Goal: Task Accomplishment & Management: Complete application form

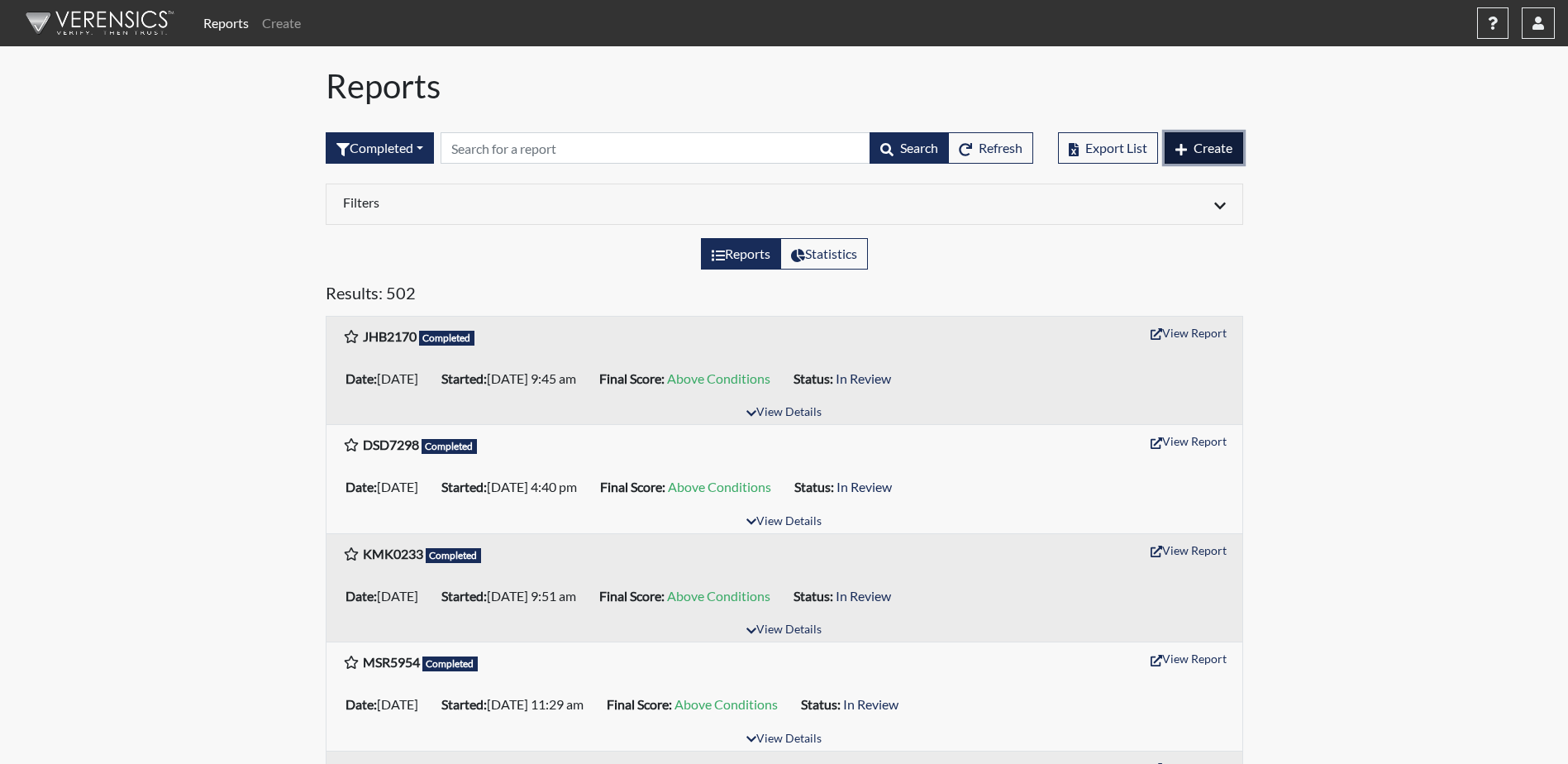
click at [1214, 155] on span "Create" at bounding box center [1213, 148] width 39 height 16
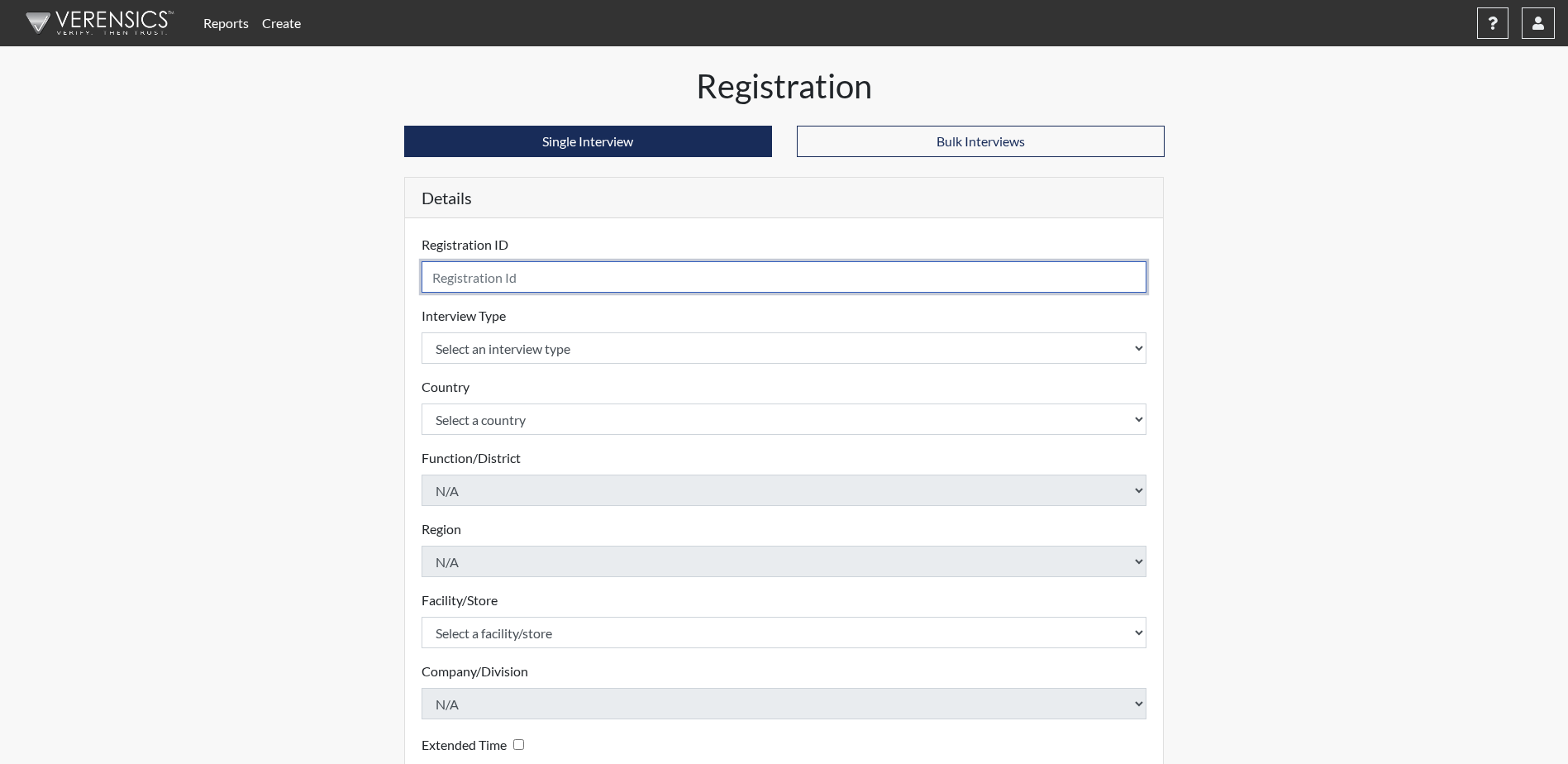
click at [461, 284] on input "text" at bounding box center [785, 276] width 726 height 31
type input "TJW5132"
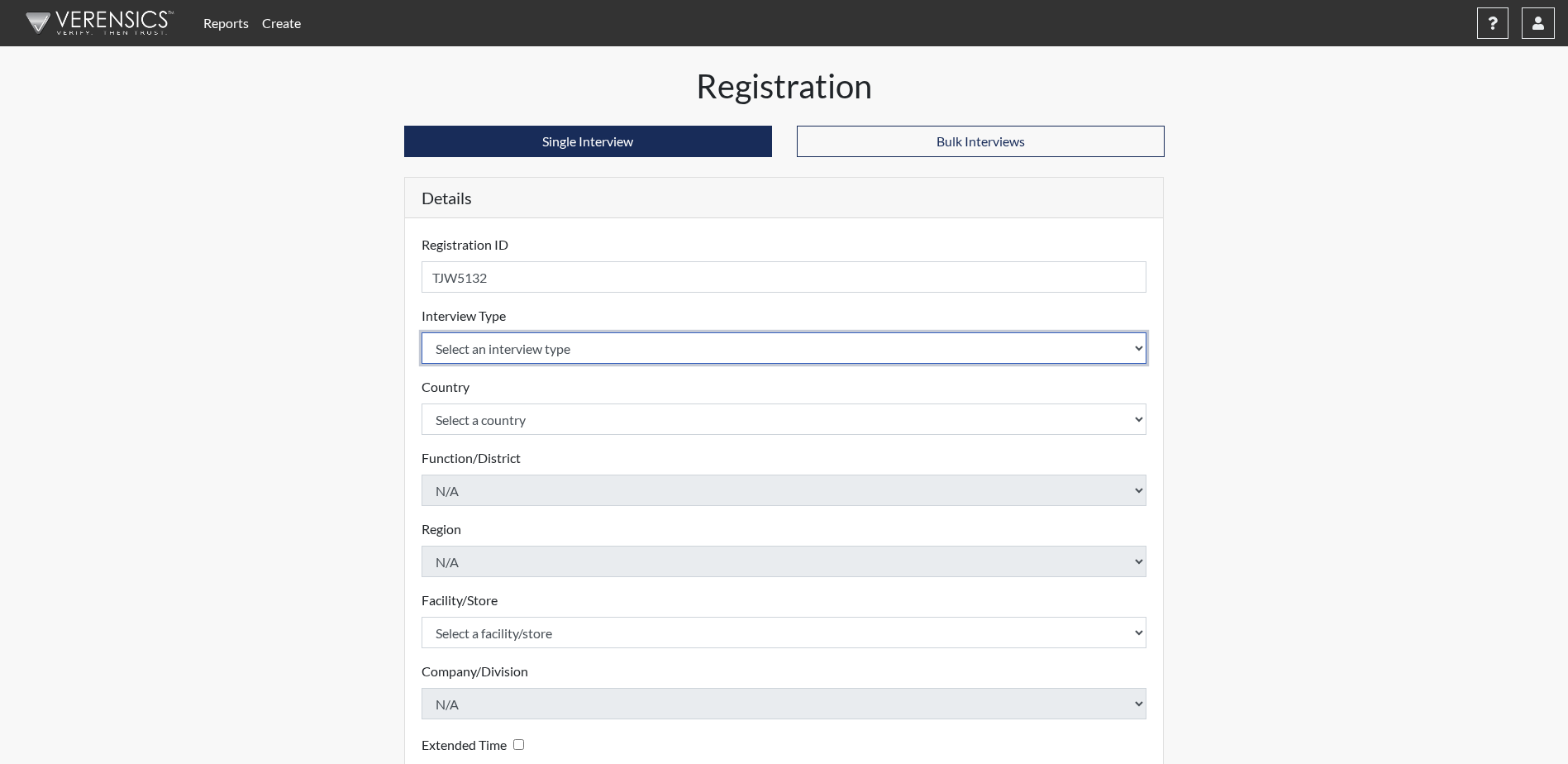
click at [628, 350] on select "Select an interview type Corrections Pre-Employment" at bounding box center [785, 347] width 726 height 31
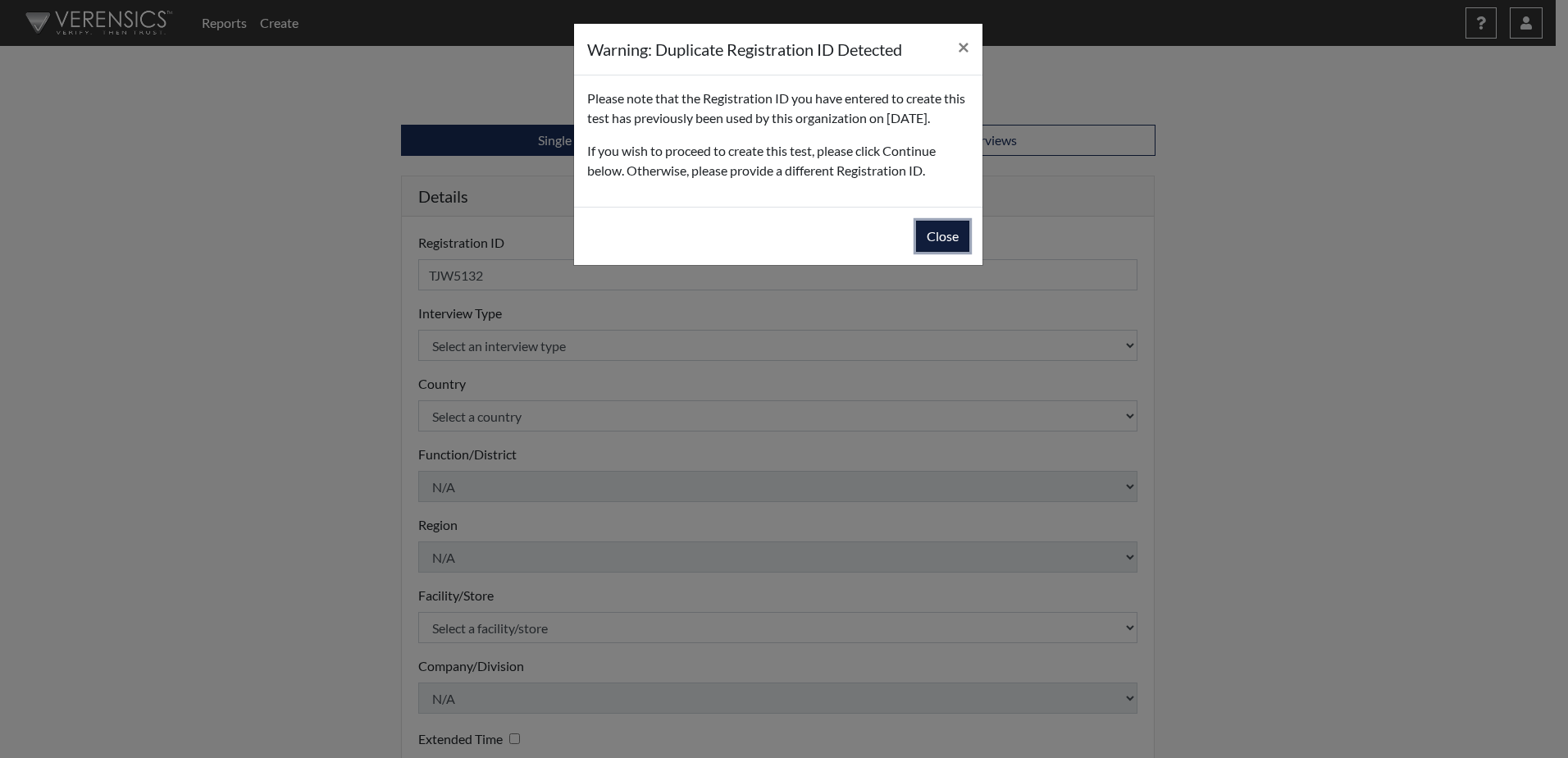
click at [945, 252] on button "Close" at bounding box center [942, 235] width 54 height 31
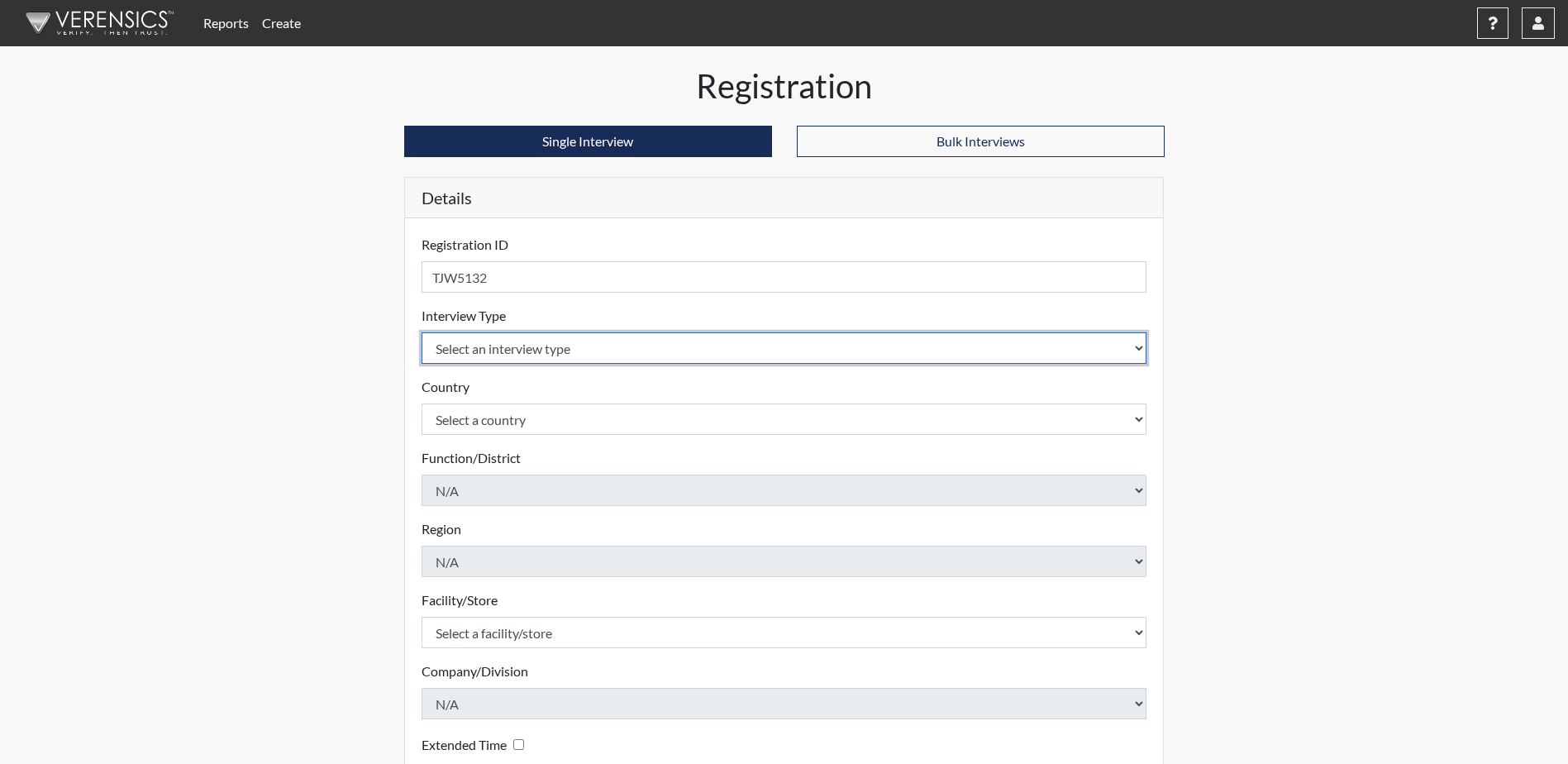
click at [783, 356] on select "Select an interview type Corrections Pre-Employment" at bounding box center [785, 347] width 726 height 31
select select "ff733e93-e1bf-11ea-9c9f-0eff0cf7eb8f"
click at [422, 332] on select "Select an interview type Corrections Pre-Employment" at bounding box center [785, 347] width 726 height 31
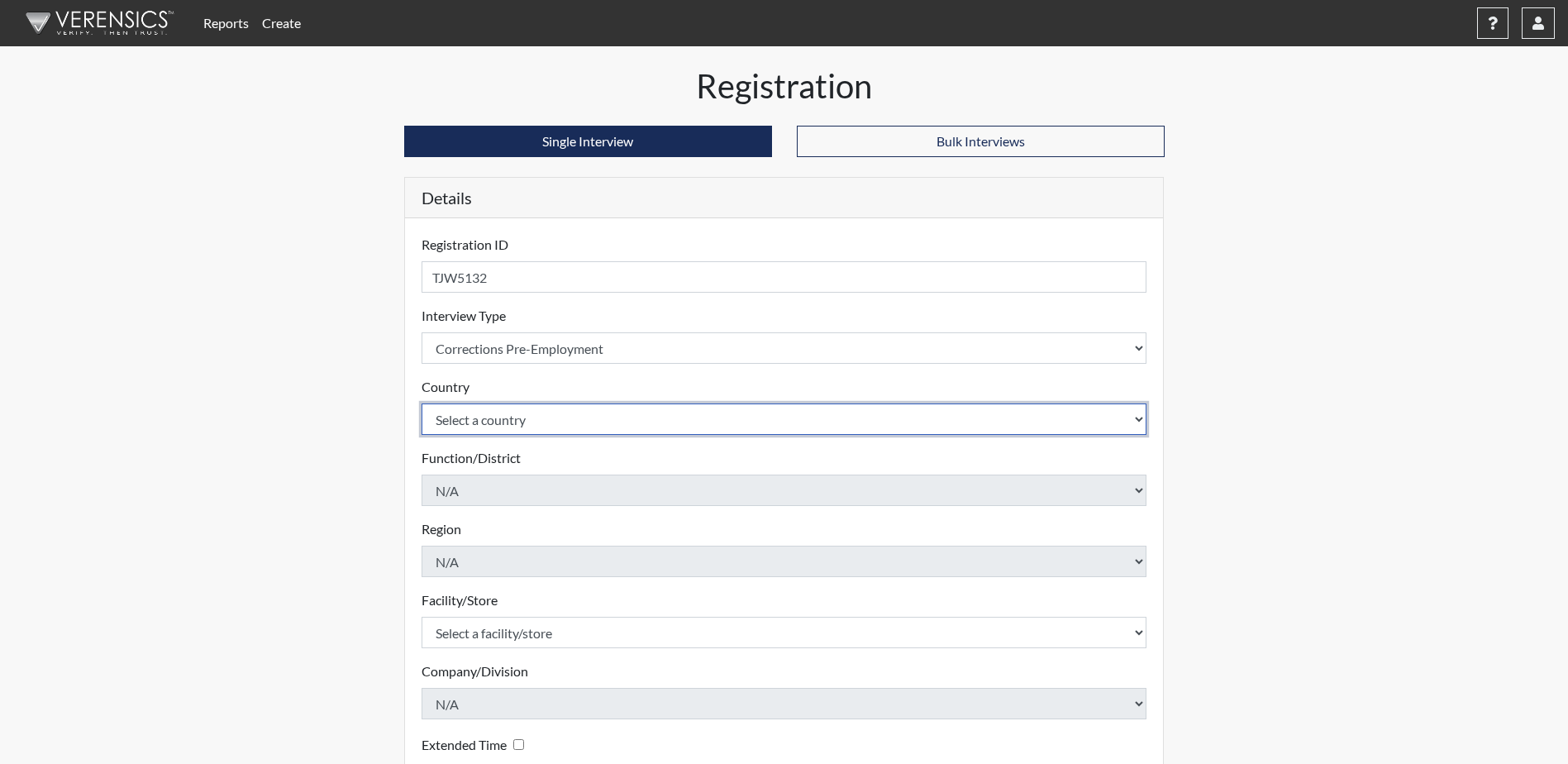
click at [537, 417] on select "Select a country [GEOGRAPHIC_DATA] [GEOGRAPHIC_DATA]" at bounding box center [785, 418] width 726 height 31
select select "united-states-of-[GEOGRAPHIC_DATA]"
click at [422, 403] on select "Select a country [GEOGRAPHIC_DATA] [GEOGRAPHIC_DATA]" at bounding box center [785, 418] width 726 height 31
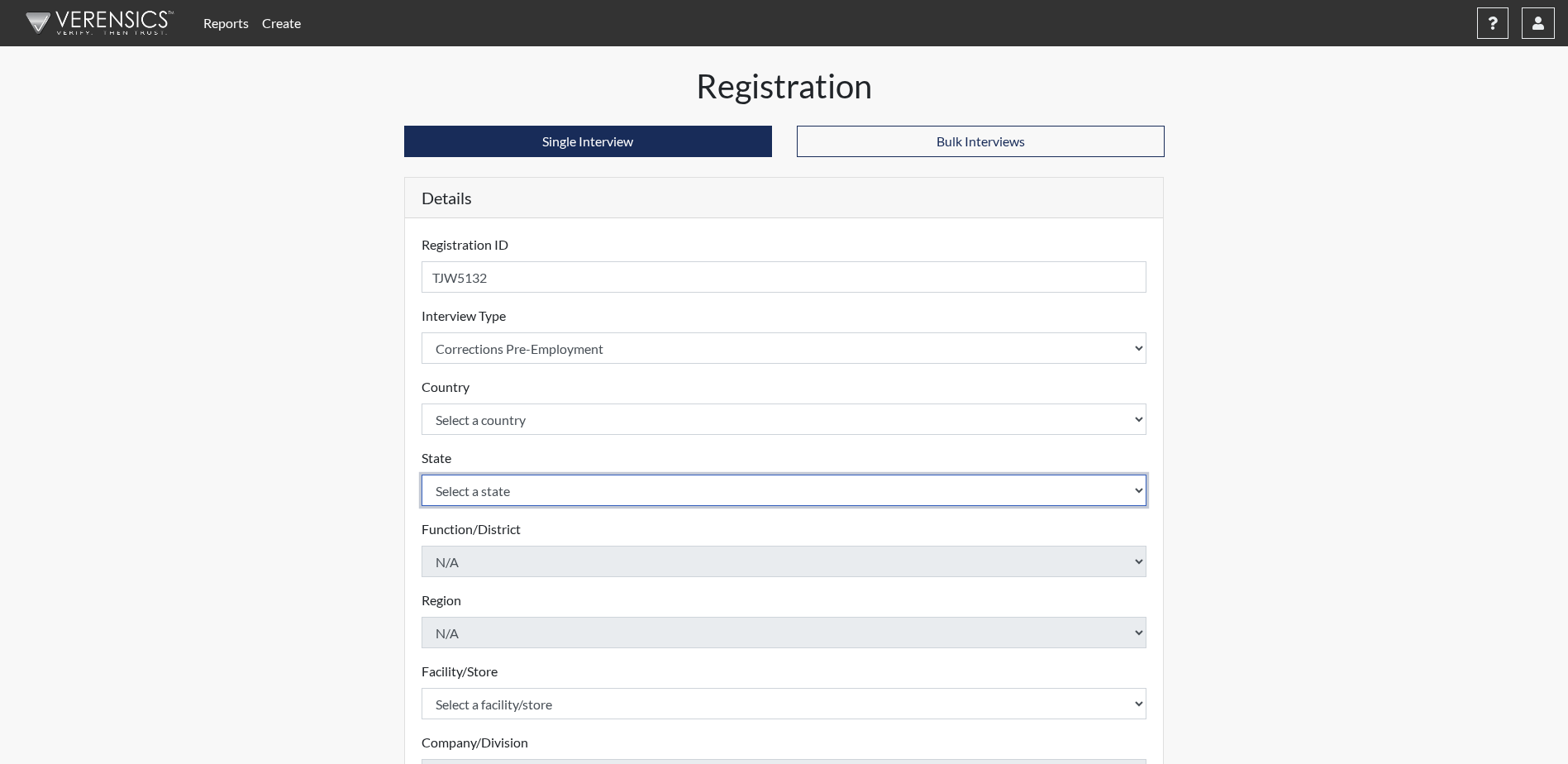
click at [535, 495] on select "Select a state [US_STATE] [US_STATE] [US_STATE] [US_STATE] [US_STATE] [US_STATE…" at bounding box center [785, 490] width 726 height 31
select select "GA"
click at [422, 475] on select "Select a state [US_STATE] [US_STATE] [US_STATE] [US_STATE] [US_STATE] [US_STATE…" at bounding box center [785, 490] width 726 height 31
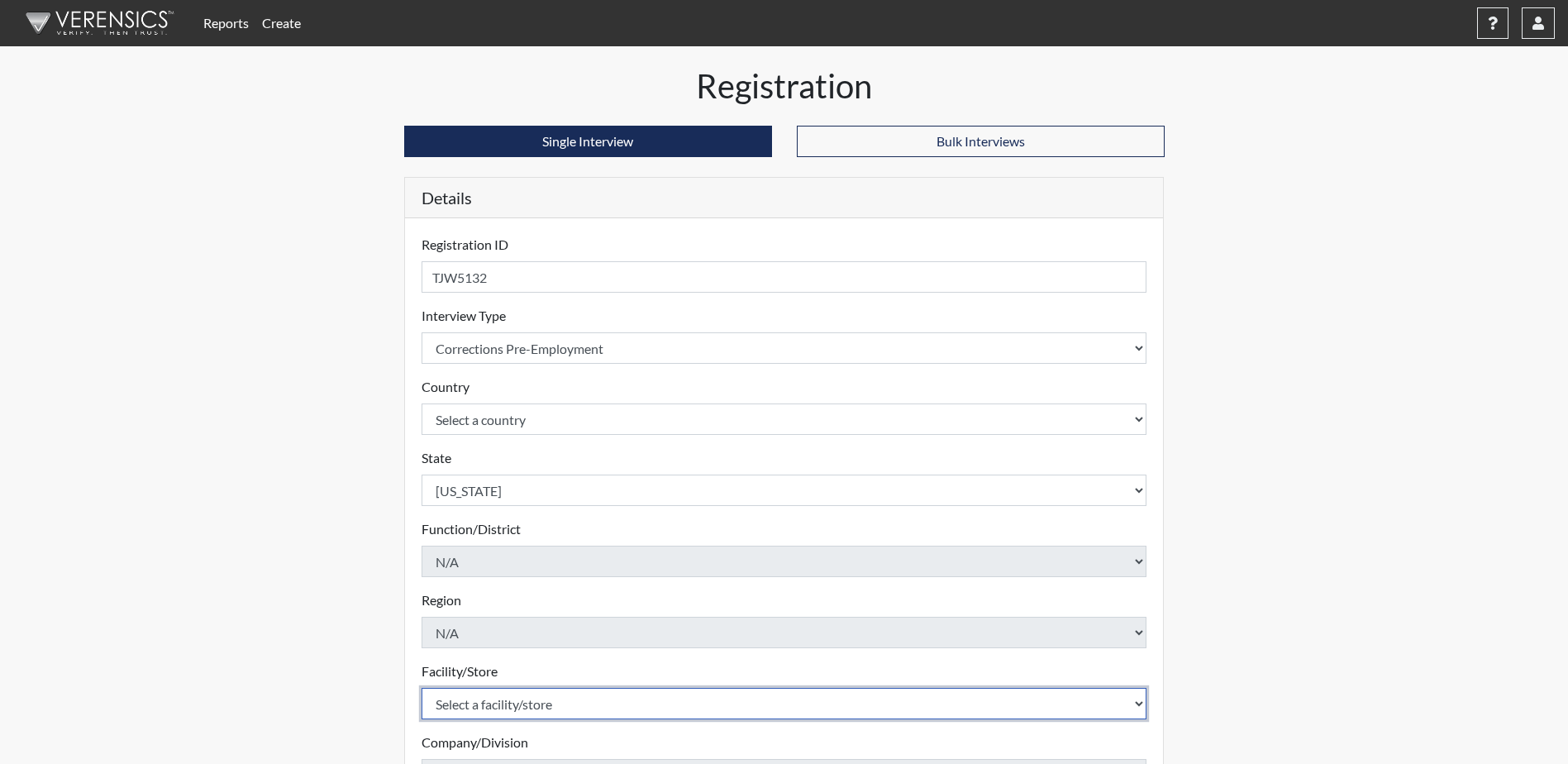
click at [570, 706] on select "Select a facility/store Valdosta SP" at bounding box center [785, 703] width 726 height 31
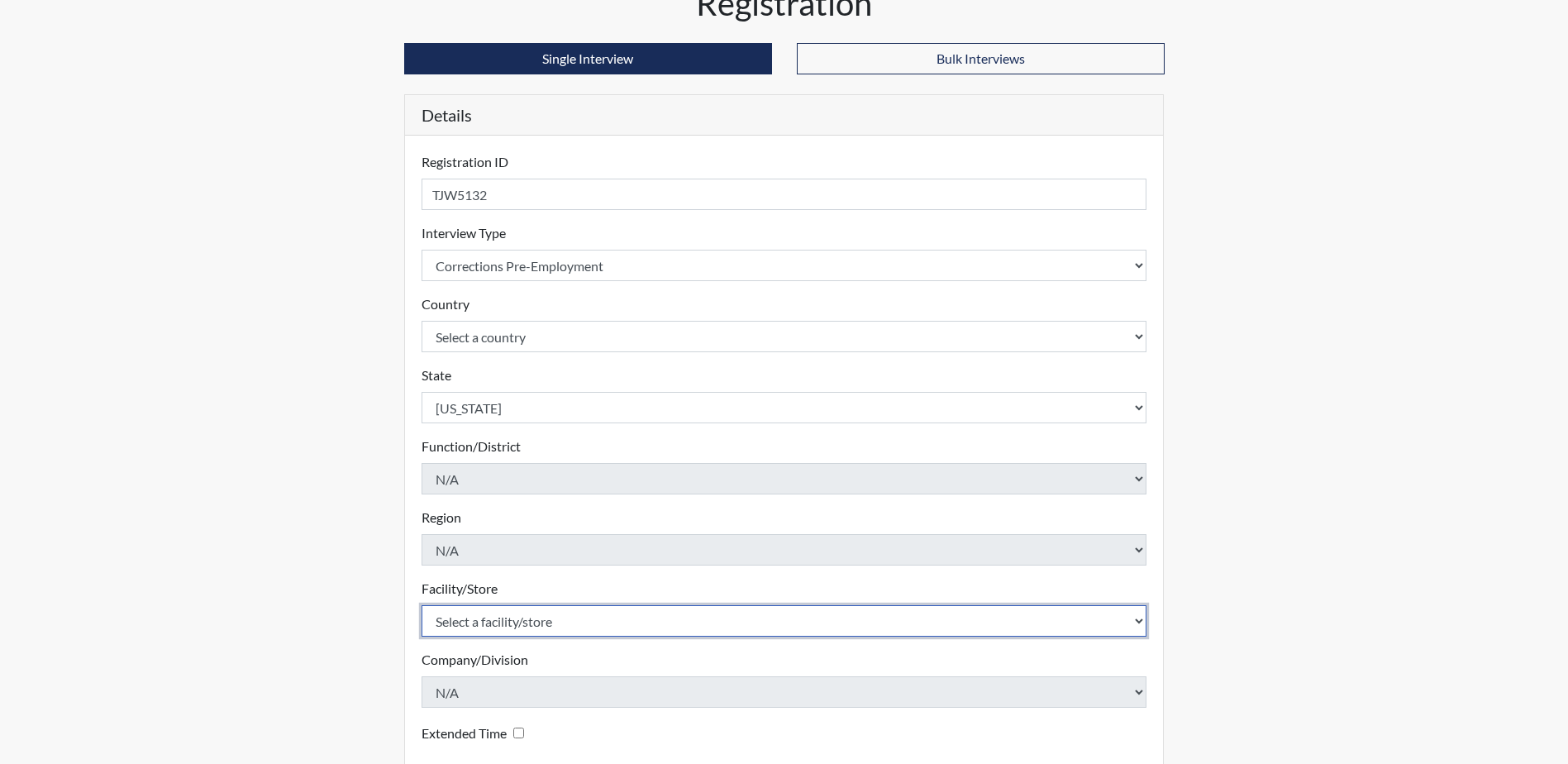
click at [565, 625] on select "Select a facility/store Valdosta SP" at bounding box center [785, 620] width 726 height 31
select select "96ac6cf4-fbd2-4878-b4f5-77d924e0624a"
click at [422, 605] on select "Select a facility/store Valdosta SP" at bounding box center [785, 620] width 726 height 31
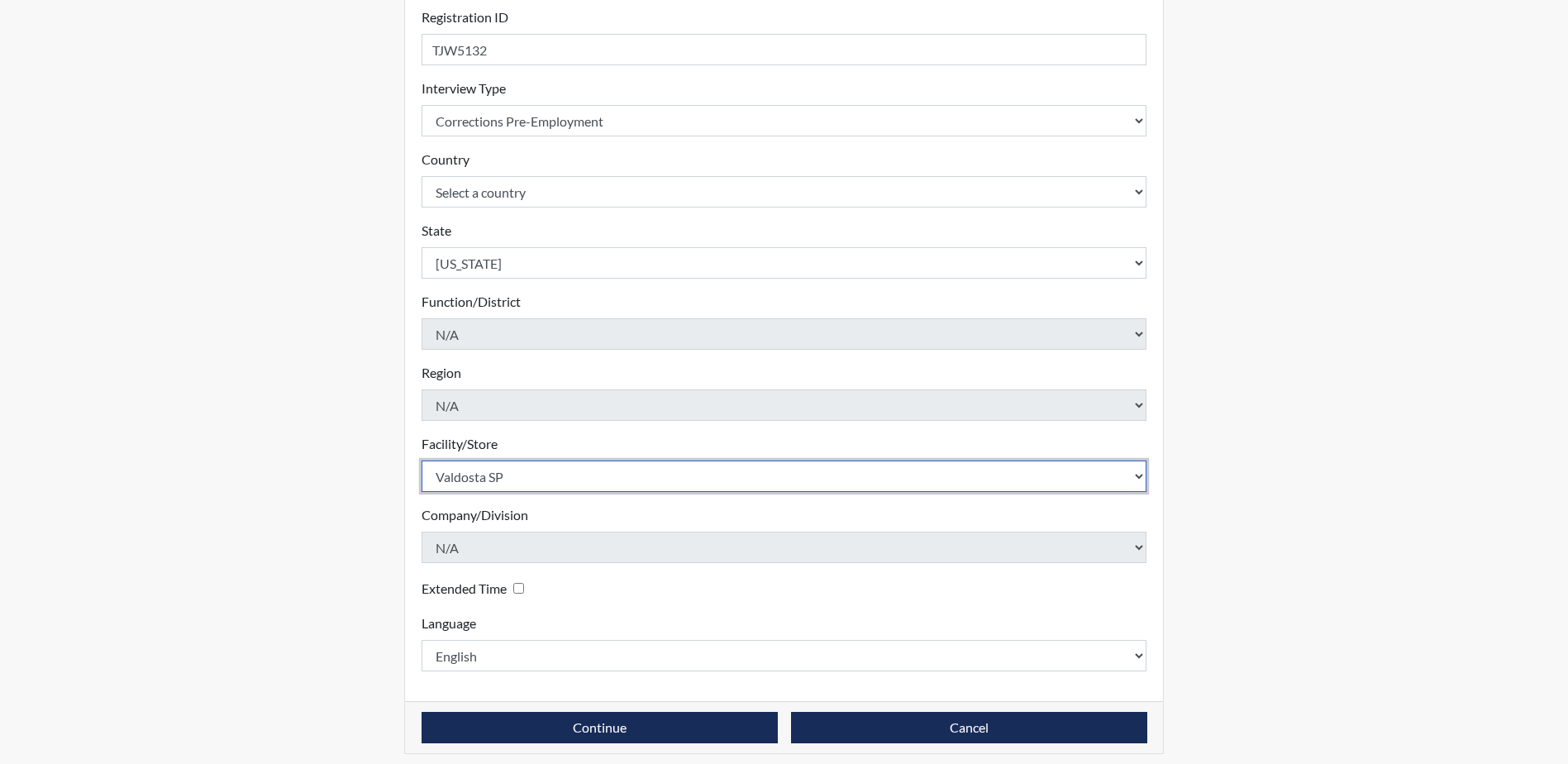
scroll to position [237, 0]
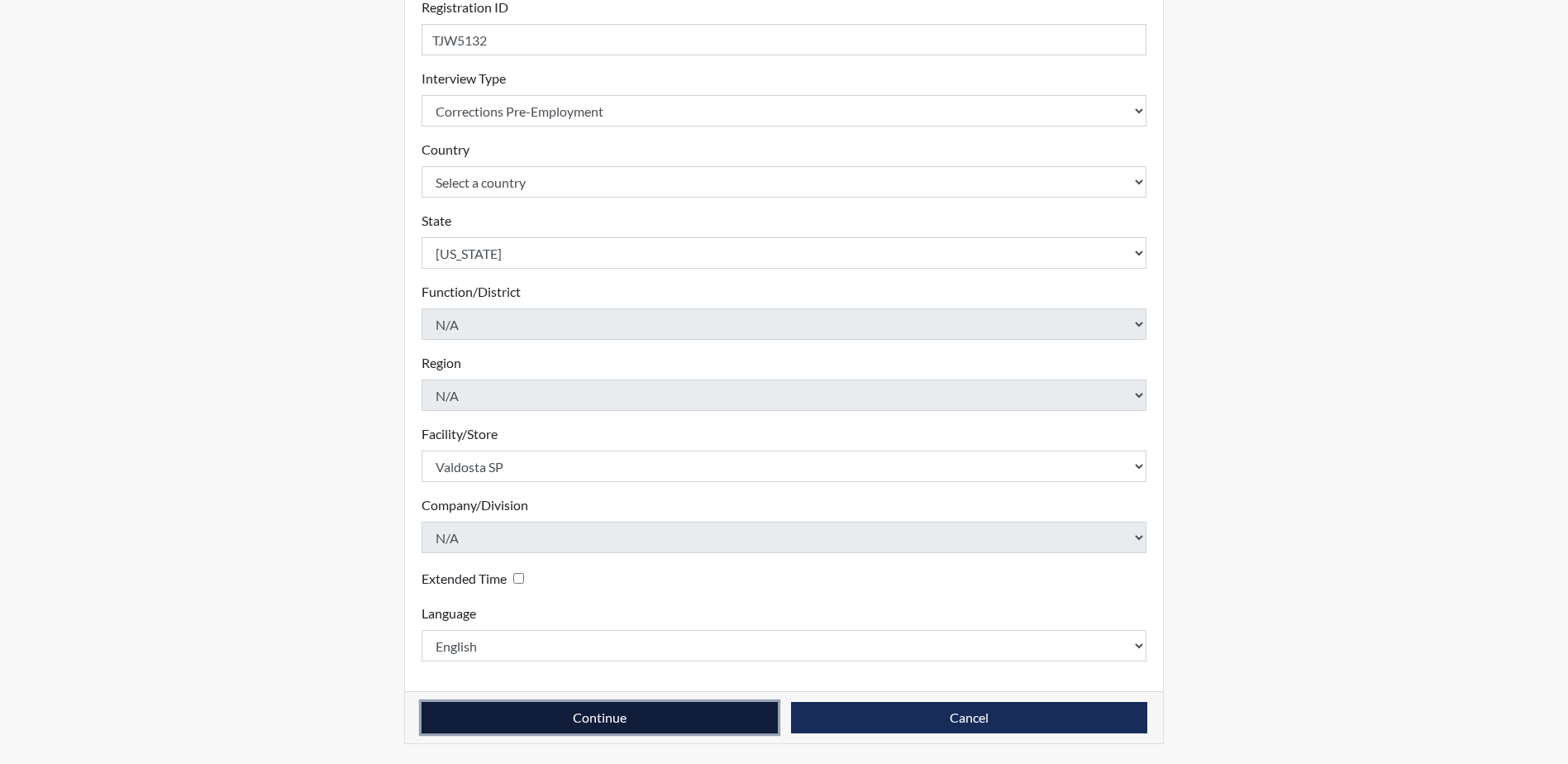
click at [582, 722] on button "Continue" at bounding box center [600, 717] width 356 height 31
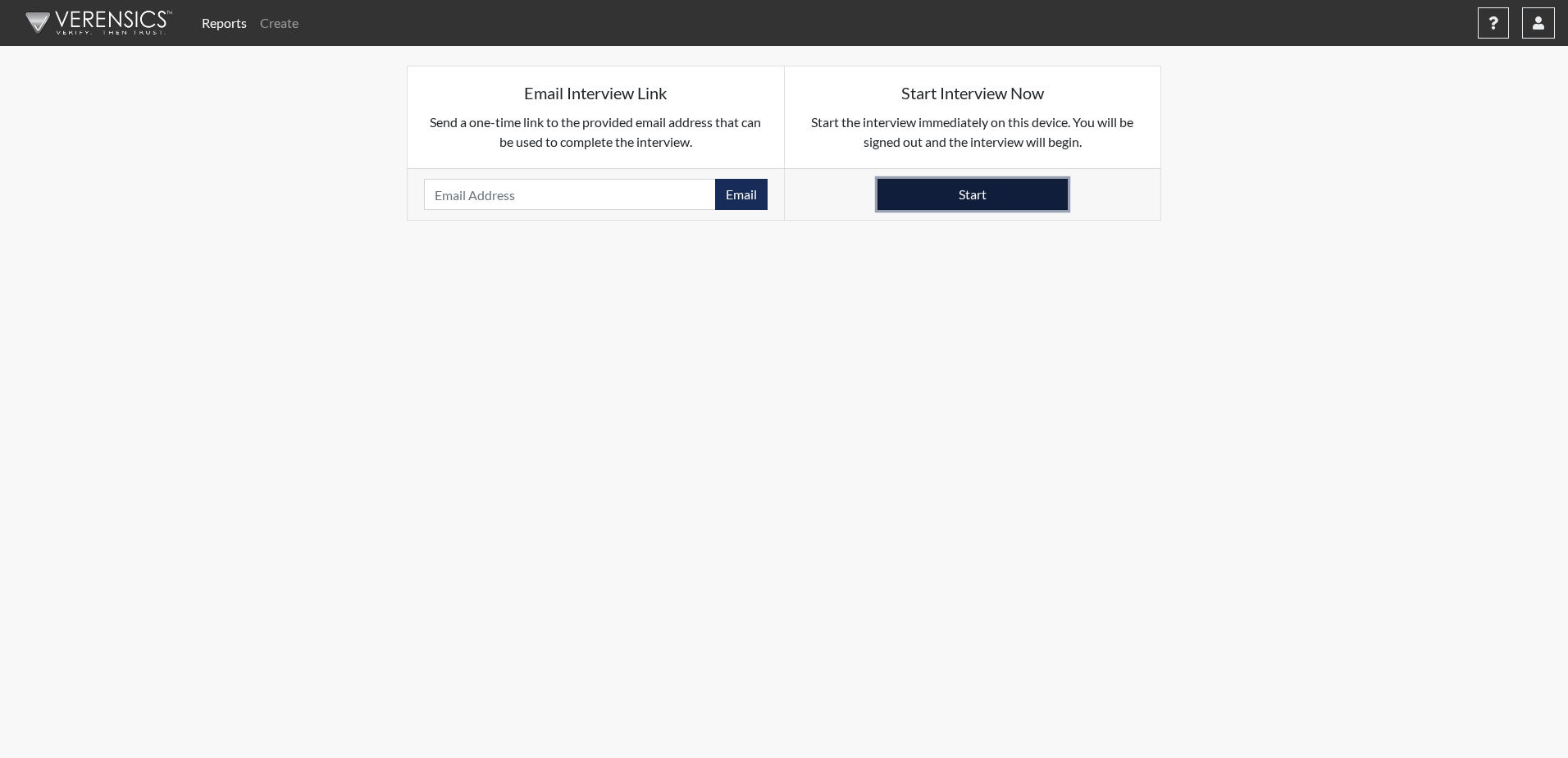
click at [988, 196] on button "Start" at bounding box center [973, 193] width 190 height 31
